Goal: Task Accomplishment & Management: Manage account settings

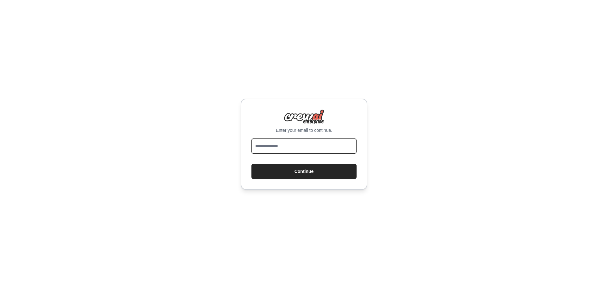
click at [301, 147] on input "email" at bounding box center [303, 146] width 105 height 15
type input "**********"
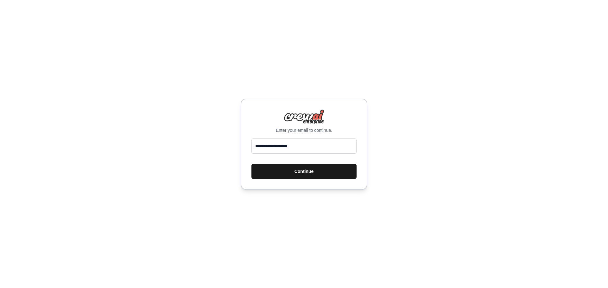
click at [311, 170] on button "Continue" at bounding box center [303, 171] width 105 height 15
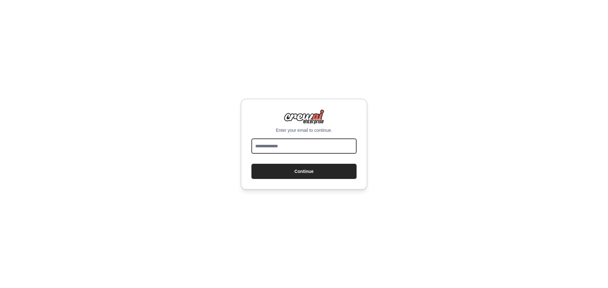
click at [302, 142] on input "email" at bounding box center [303, 146] width 105 height 15
type input "**********"
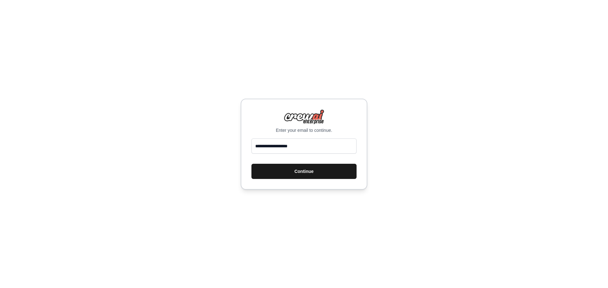
click at [300, 173] on button "Continue" at bounding box center [303, 171] width 105 height 15
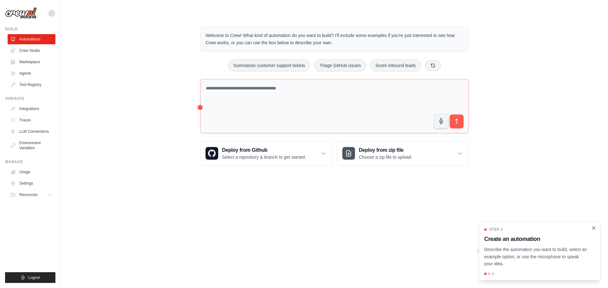
click at [591, 227] on icon "Close walkthrough" at bounding box center [593, 228] width 6 height 6
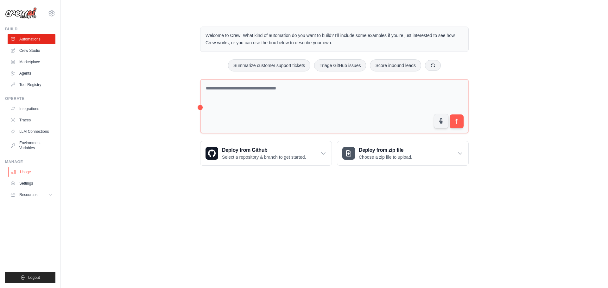
click at [28, 173] on link "Usage" at bounding box center [32, 172] width 48 height 10
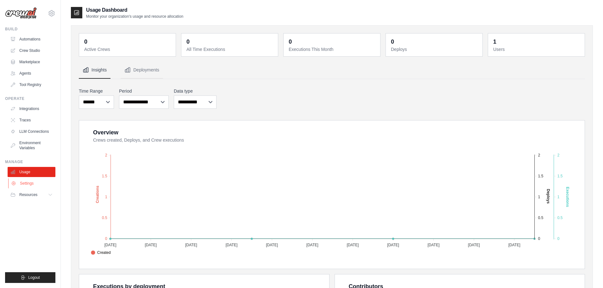
click at [28, 181] on link "Settings" at bounding box center [32, 183] width 48 height 10
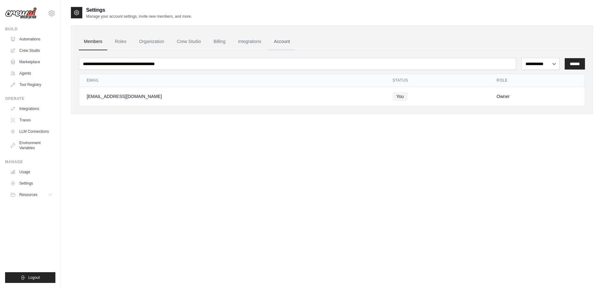
click at [279, 47] on link "Account" at bounding box center [282, 41] width 26 height 17
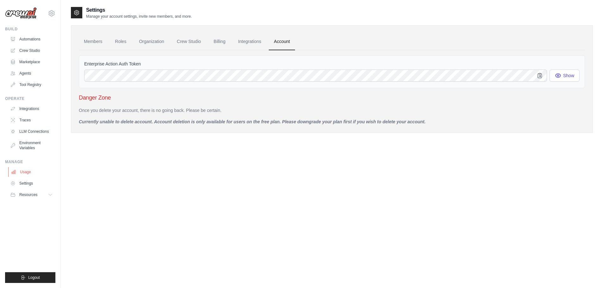
click at [28, 174] on link "Usage" at bounding box center [32, 172] width 48 height 10
